Goal: Task Accomplishment & Management: Manage account settings

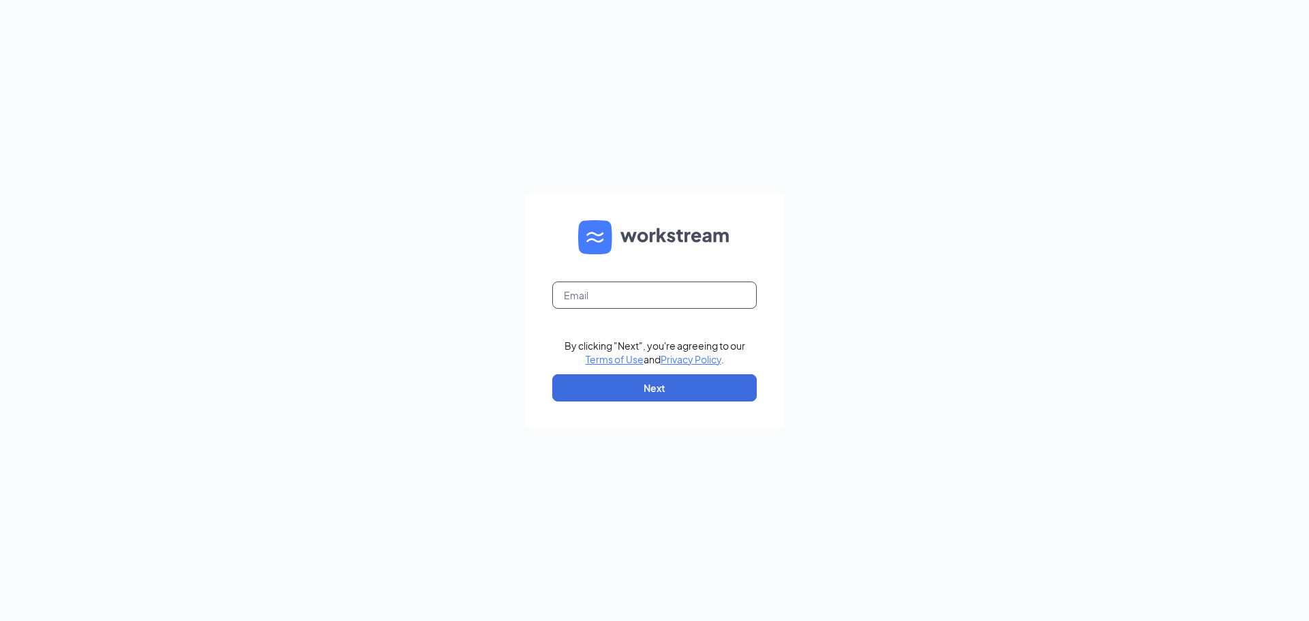
click at [678, 299] on input "text" at bounding box center [654, 295] width 205 height 27
type input "[EMAIL_ADDRESS][DOMAIN_NAME]"
click at [648, 401] on form "[EMAIL_ADDRESS][DOMAIN_NAME] By clicking "Next", you're agreeing to our Terms o…" at bounding box center [654, 311] width 259 height 236
click at [651, 392] on button "Next" at bounding box center [654, 387] width 205 height 27
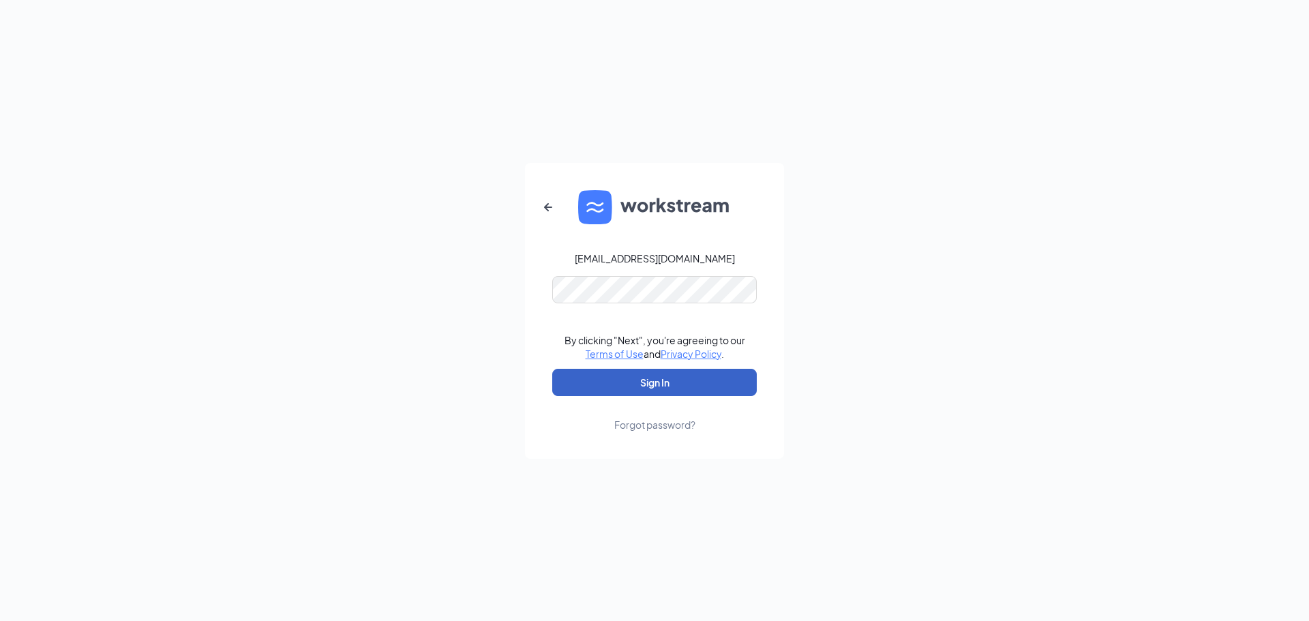
click at [639, 383] on button "Sign In" at bounding box center [654, 382] width 205 height 27
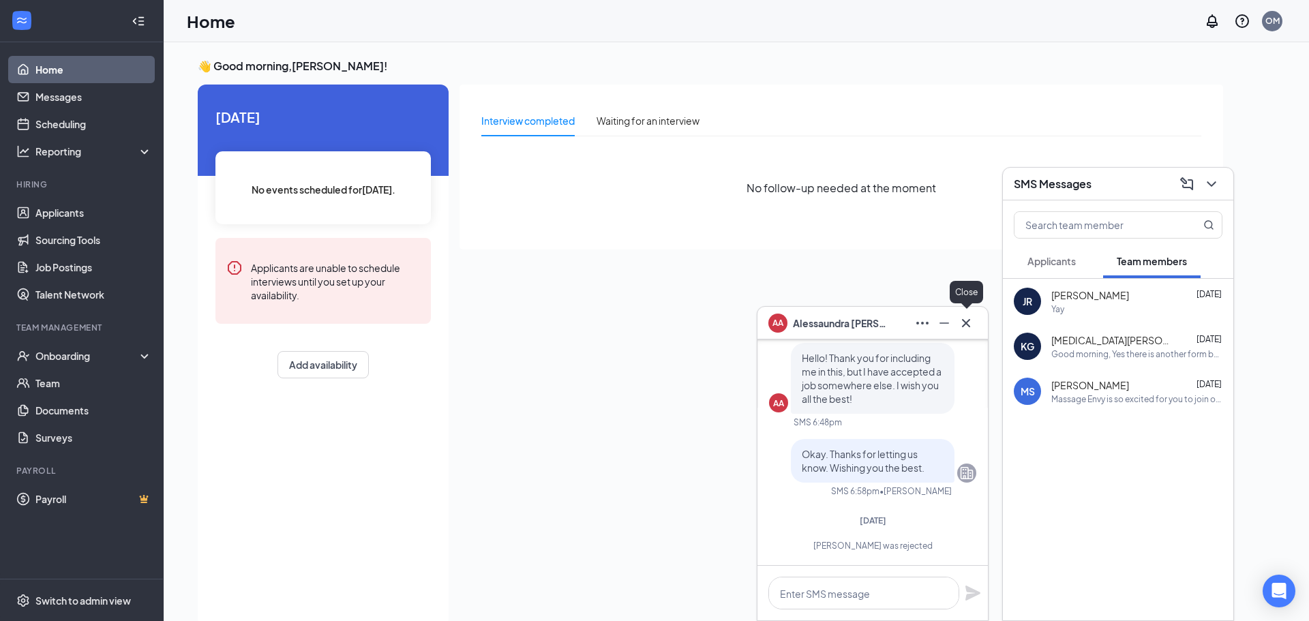
click at [970, 324] on icon "Cross" at bounding box center [966, 323] width 16 height 16
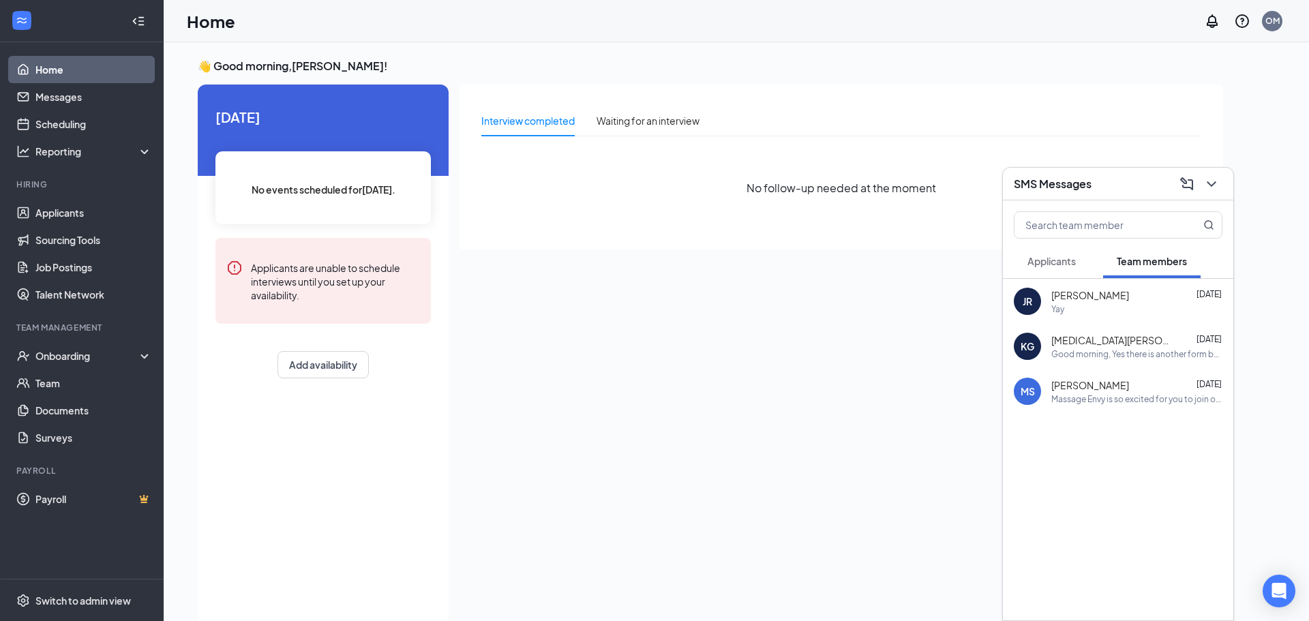
click at [1049, 260] on span "Applicants" at bounding box center [1052, 261] width 48 height 12
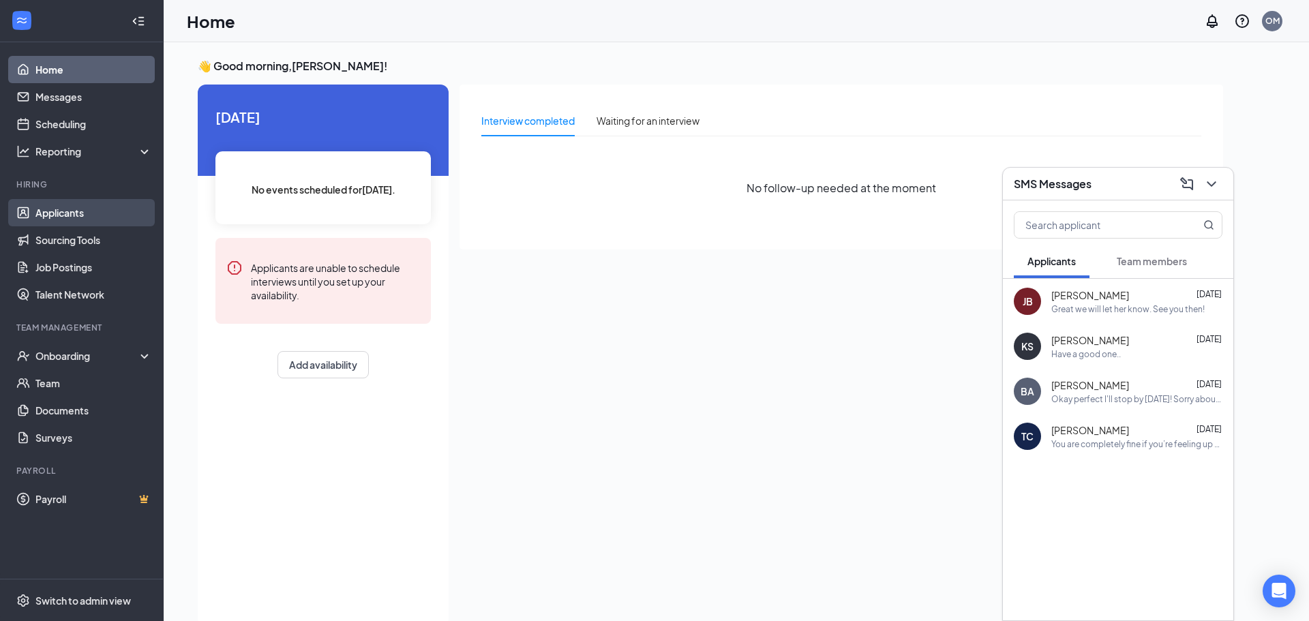
click at [78, 217] on link "Applicants" at bounding box center [93, 212] width 117 height 27
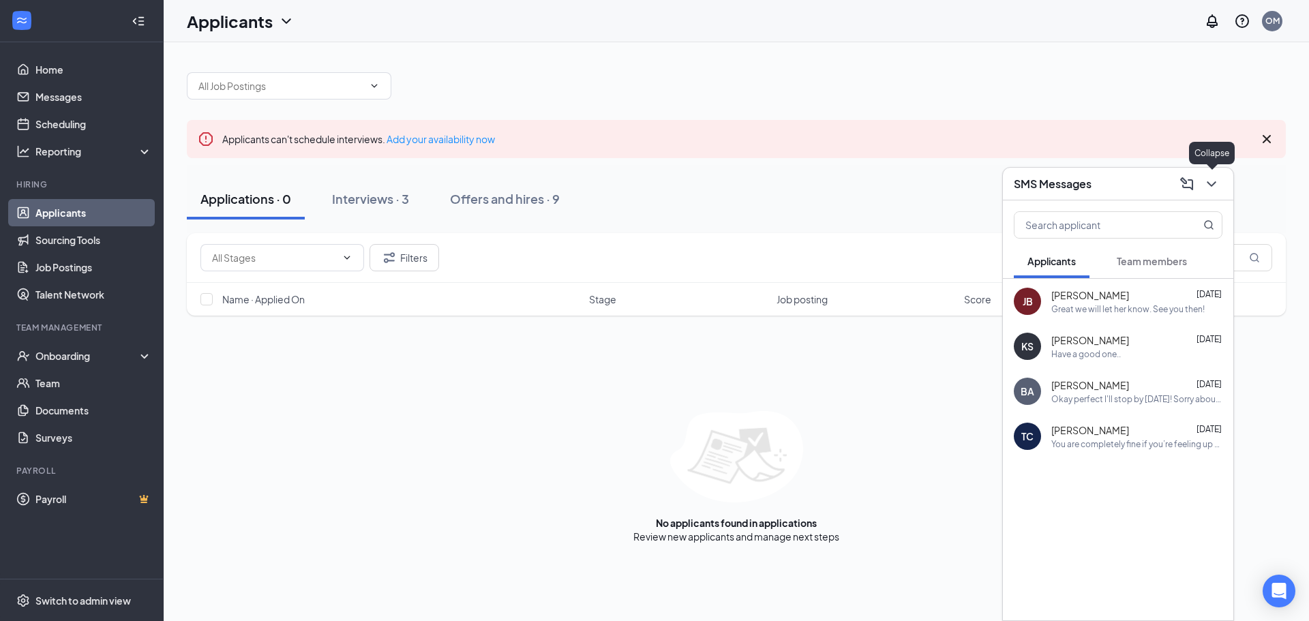
click at [1214, 191] on icon "ChevronDown" at bounding box center [1212, 184] width 16 height 16
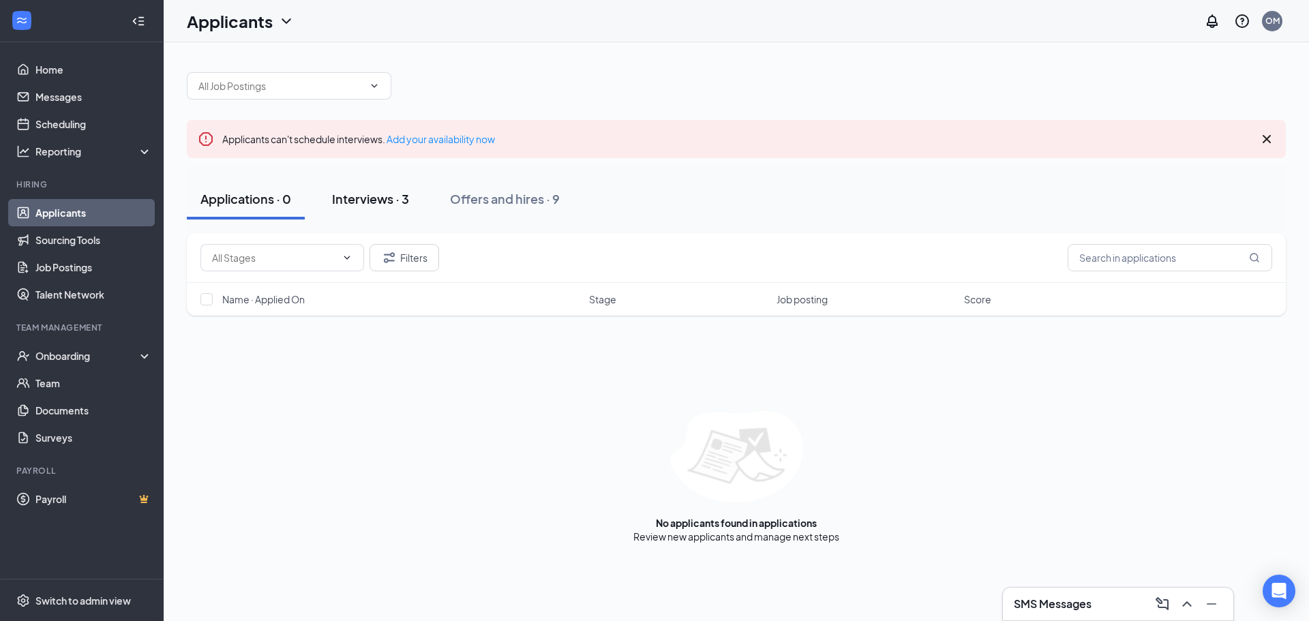
click at [409, 209] on button "Interviews · 3" at bounding box center [370, 199] width 104 height 41
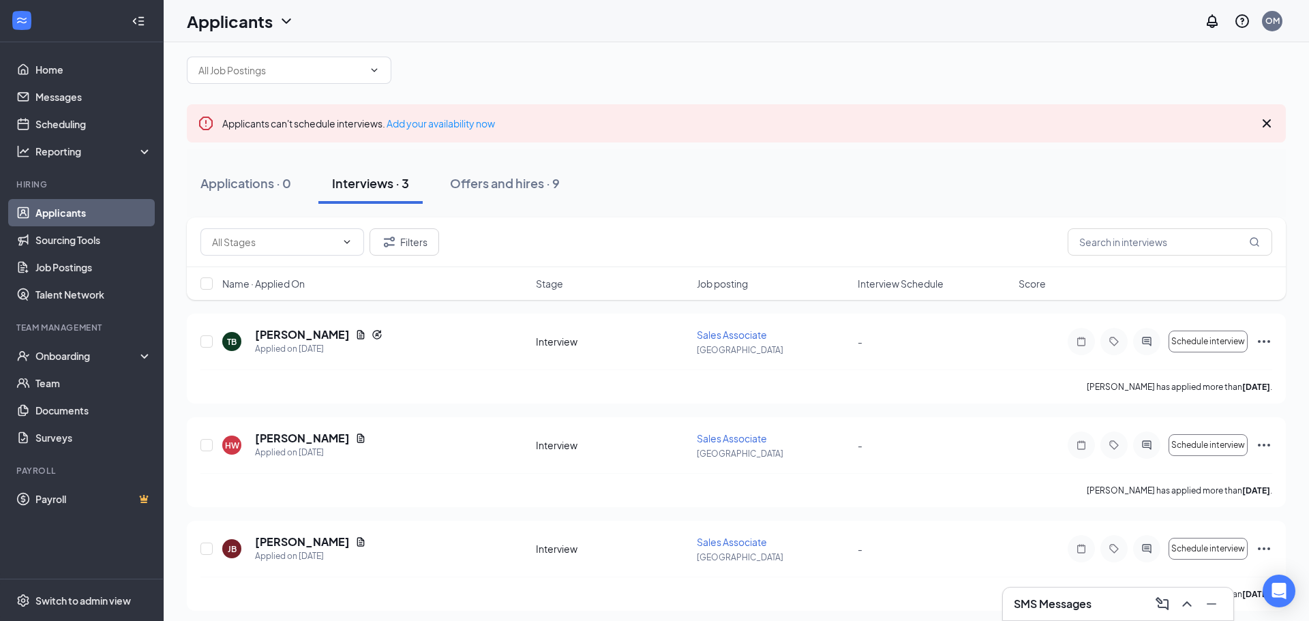
scroll to position [22, 0]
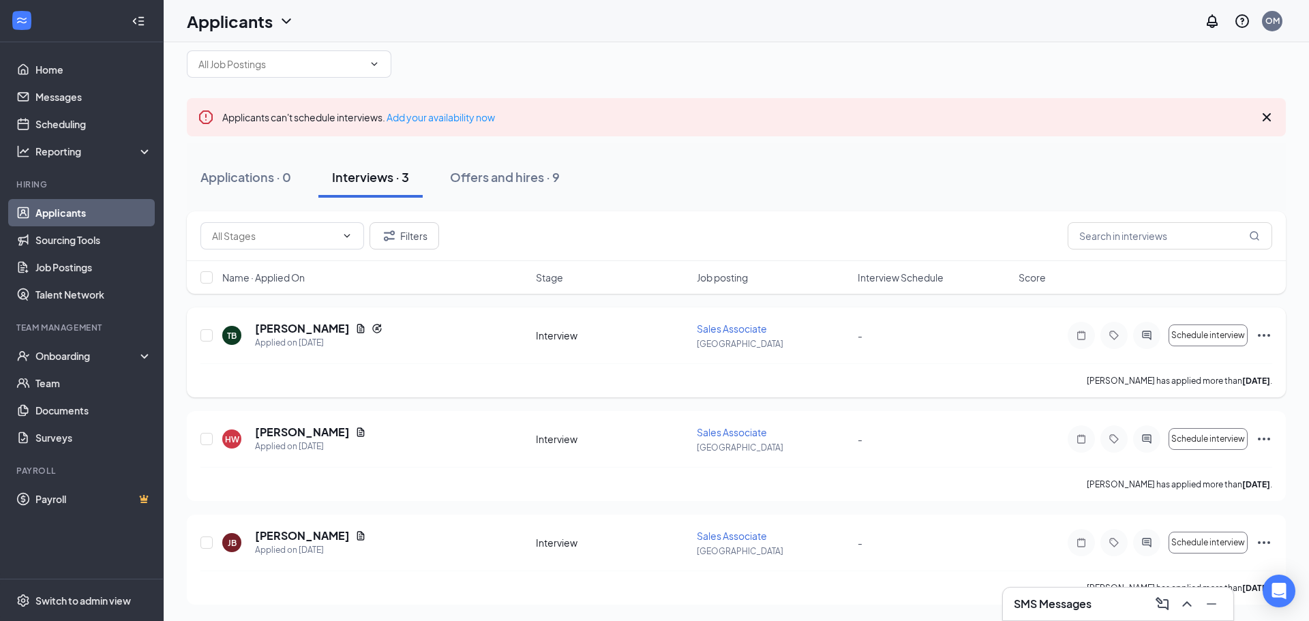
click at [1262, 335] on icon "Ellipses" at bounding box center [1264, 335] width 16 height 16
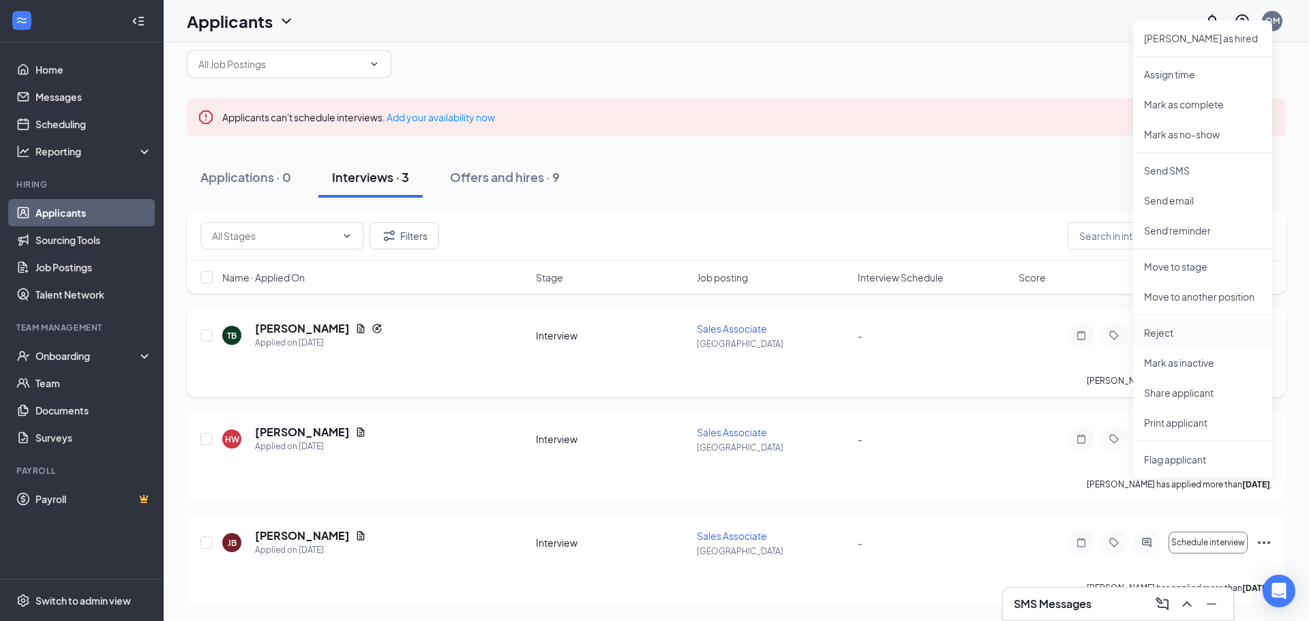
click at [1170, 335] on p "Reject" at bounding box center [1202, 333] width 117 height 14
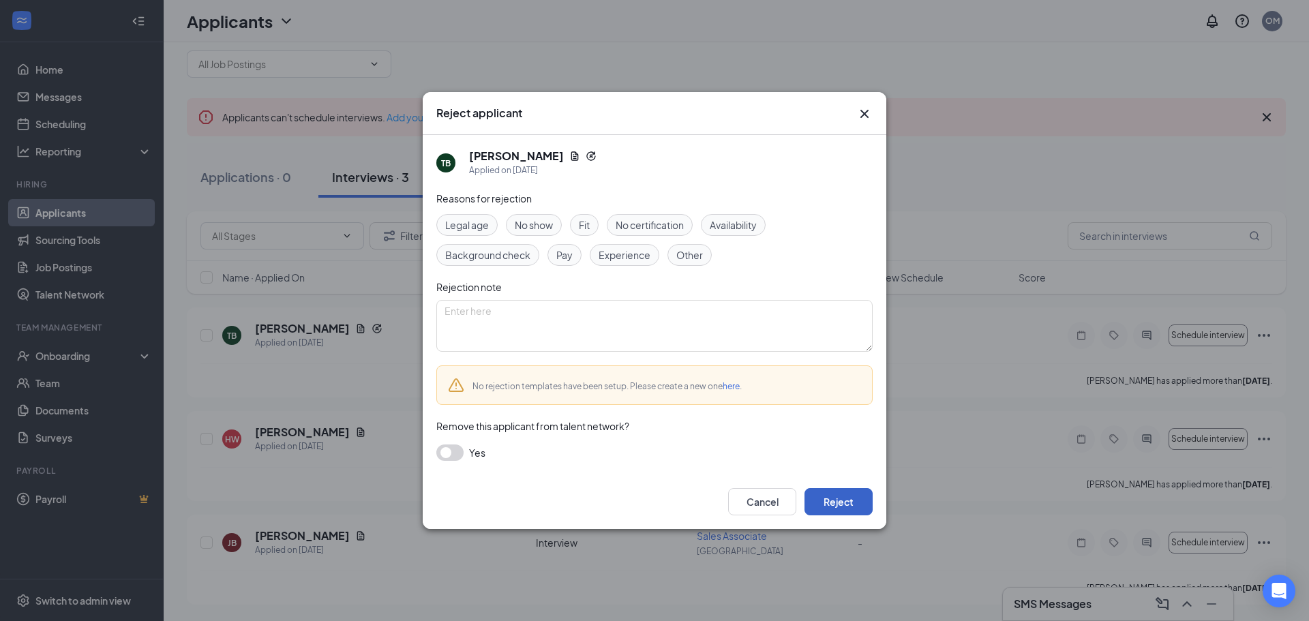
click at [840, 506] on button "Reject" at bounding box center [839, 501] width 68 height 27
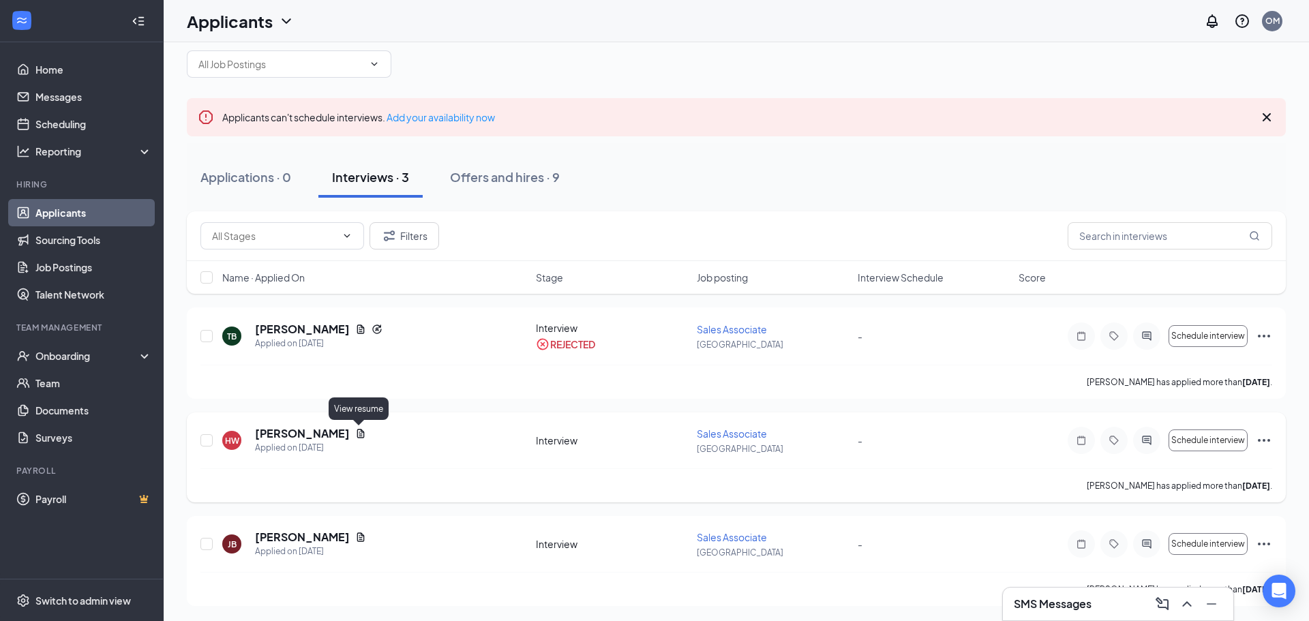
click at [360, 432] on icon "Document" at bounding box center [361, 433] width 8 height 9
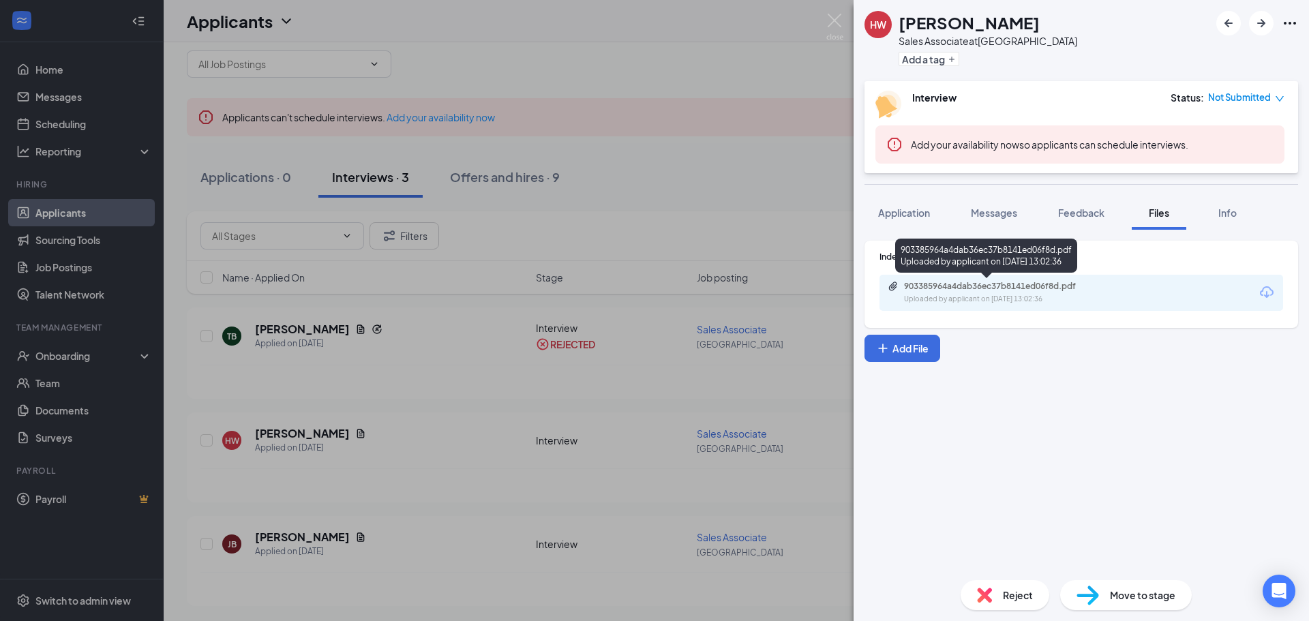
click at [932, 282] on div "903385964a4dab36ec37b8141ed06f8d.pdf" at bounding box center [999, 286] width 191 height 11
click at [471, 380] on div "[PERSON_NAME] Sales Associate at [GEOGRAPHIC_DATA] Add a tag Interview Status :…" at bounding box center [654, 310] width 1309 height 621
